Goal: Find specific page/section

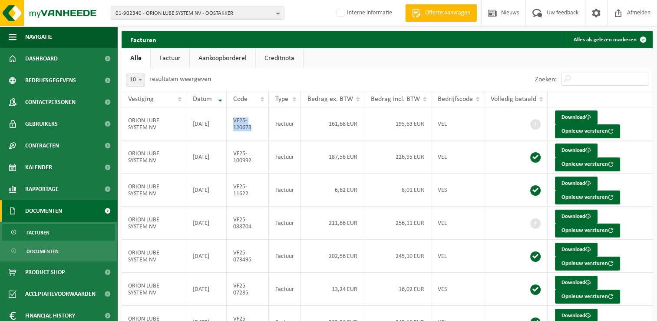
click at [130, 11] on span "01-902340 - ORION LUBE SYSTEM NV - OOSTAKKER" at bounding box center [194, 13] width 157 height 13
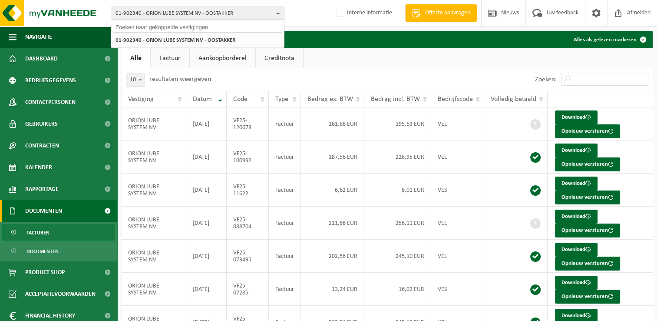
paste input "10-943013"
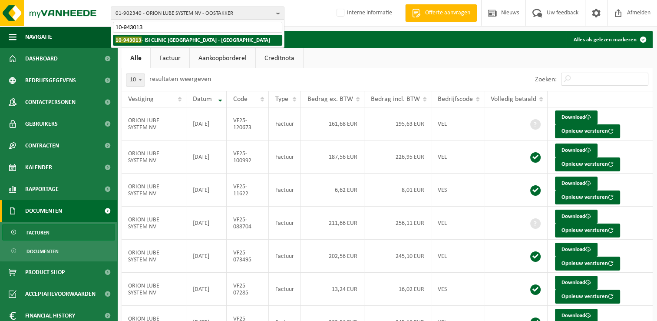
type input "10-943013"
click at [149, 43] on strong "10-943013 - ISI CLINIC BRUSSEL - ANDERLECHT" at bounding box center [193, 39] width 155 height 7
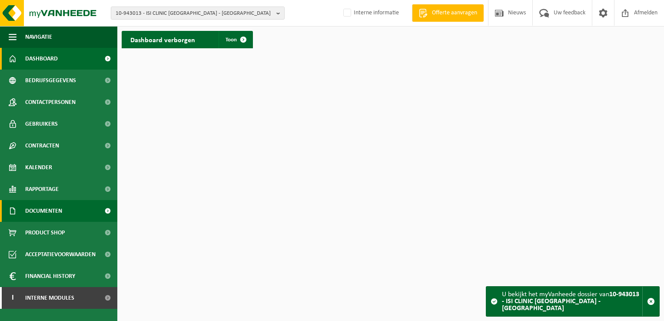
click at [59, 208] on span "Documenten" at bounding box center [43, 211] width 37 height 22
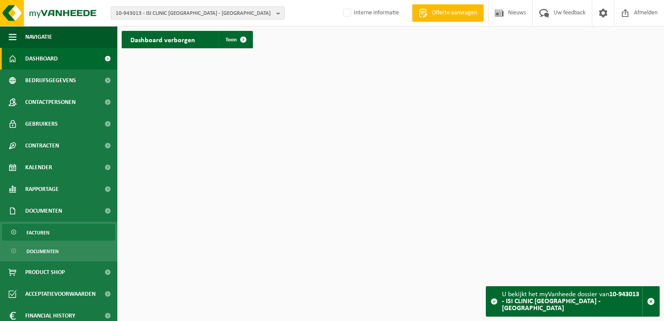
click at [49, 237] on link "Facturen" at bounding box center [58, 232] width 113 height 17
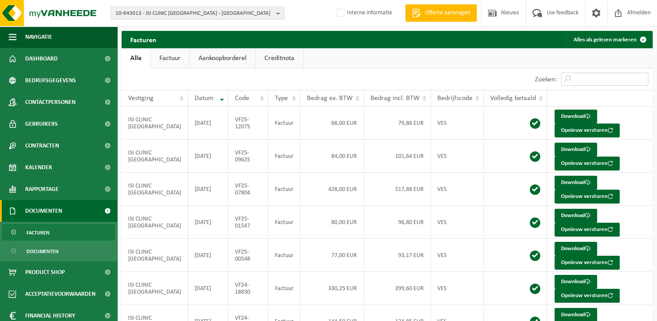
click at [579, 77] on input "Zoeken:" at bounding box center [604, 79] width 87 height 13
paste input "VF25-15852"
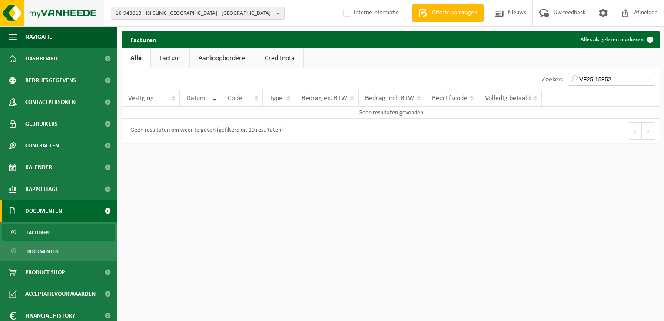
type input "VF25-15852"
click at [30, 233] on span "Facturen" at bounding box center [37, 232] width 23 height 17
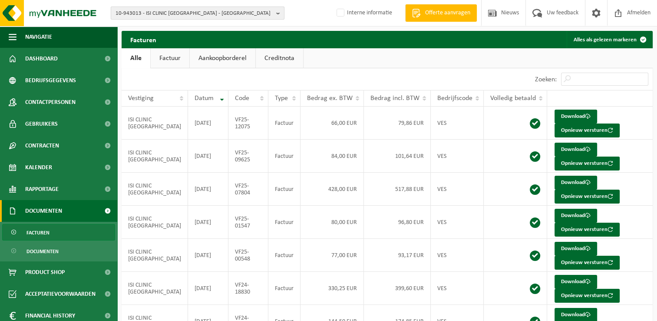
click at [146, 17] on span "10-943013 - ISI CLINIC [GEOGRAPHIC_DATA] - [GEOGRAPHIC_DATA]" at bounding box center [194, 13] width 157 height 13
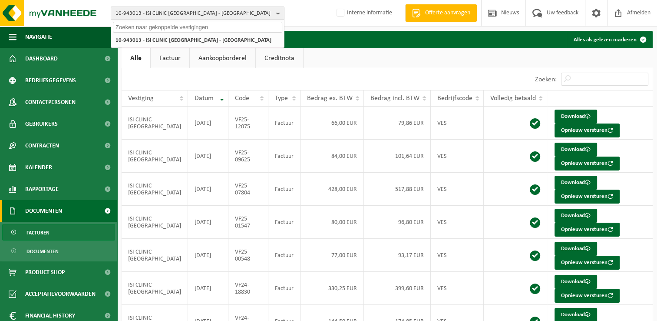
paste input "01-074177"
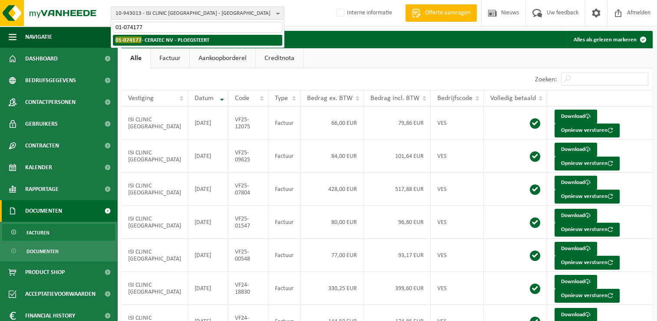
type input "01-074177"
click at [152, 42] on strong "01-074177 - CERATEC NV - PLOEGSTEERT" at bounding box center [163, 39] width 94 height 7
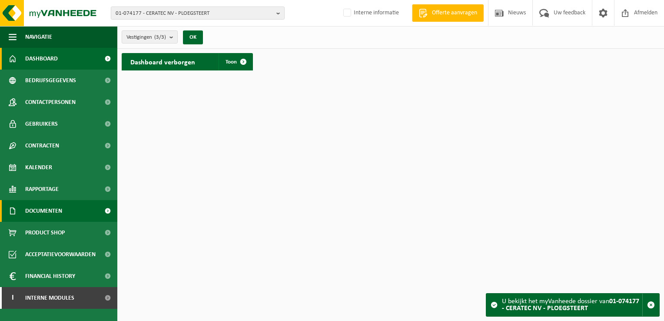
click at [46, 211] on span "Documenten" at bounding box center [43, 211] width 37 height 22
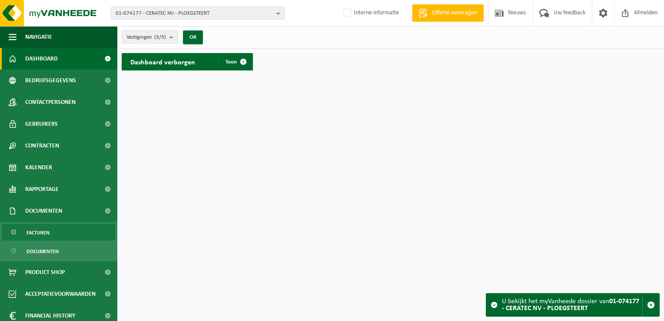
click at [50, 230] on link "Facturen" at bounding box center [58, 232] width 113 height 17
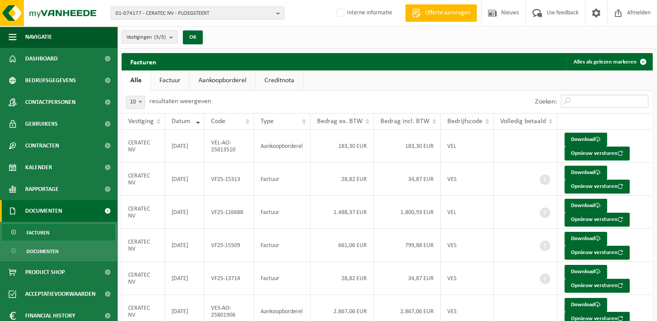
click at [609, 100] on input "Zoeken:" at bounding box center [604, 101] width 87 height 13
paste input "VF25-15841"
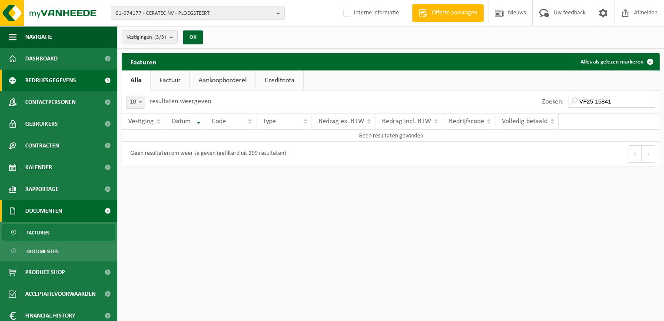
type input "VF25-15841"
